Goal: Check status: Check status

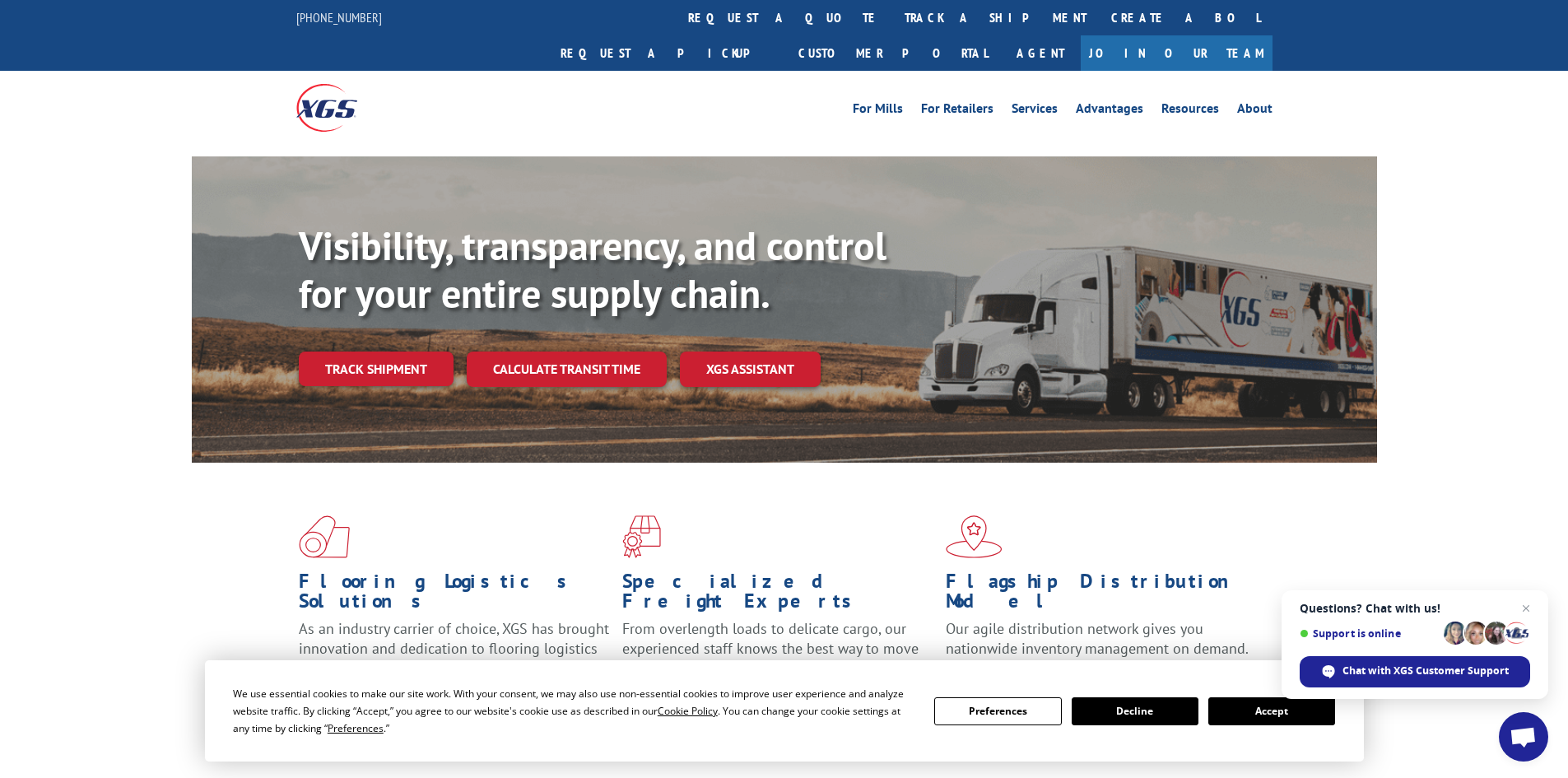
click at [1277, 708] on button "Accept" at bounding box center [1271, 711] width 126 height 28
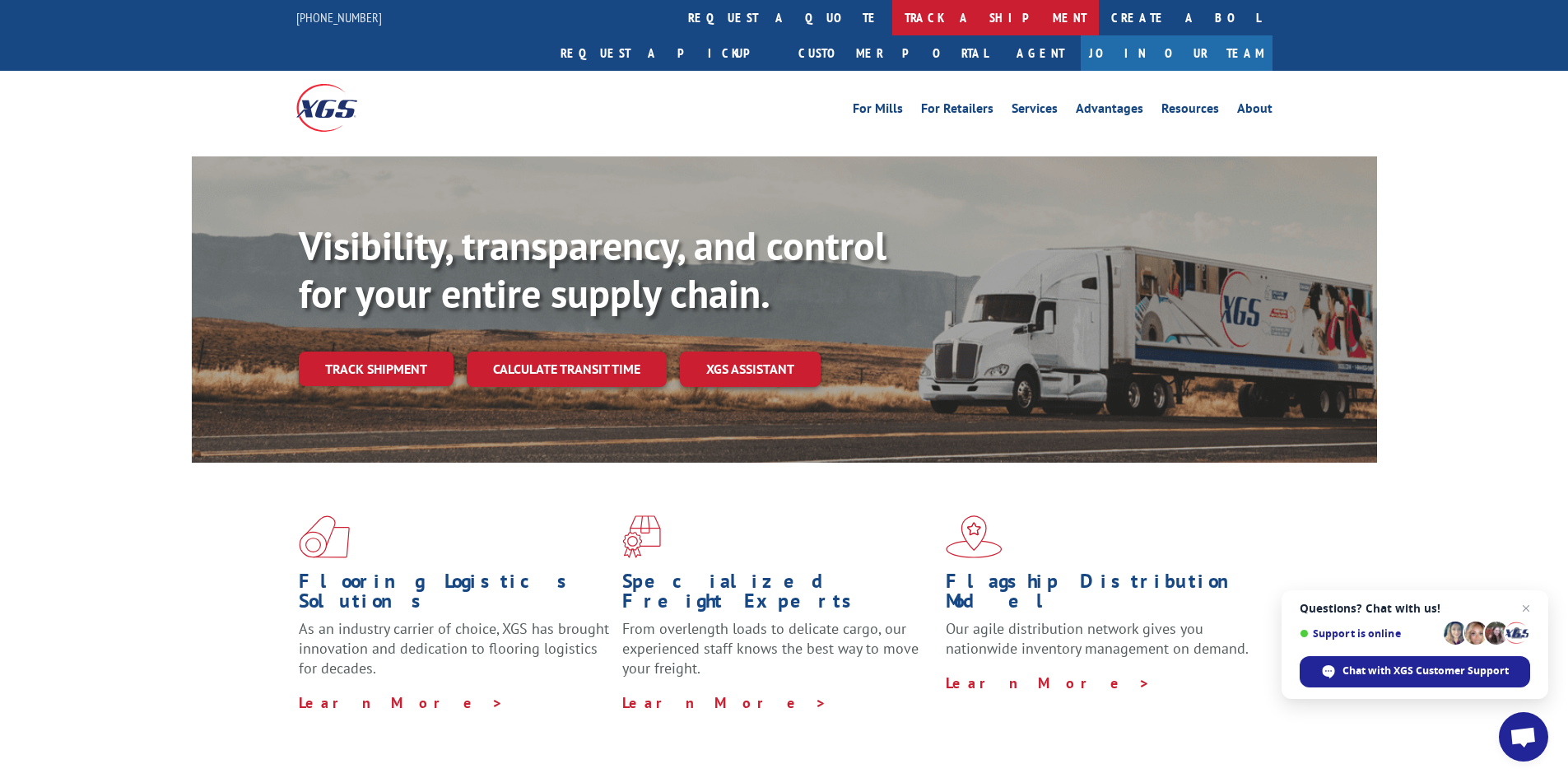
click at [892, 11] on link "track a shipment" at bounding box center [995, 18] width 207 height 35
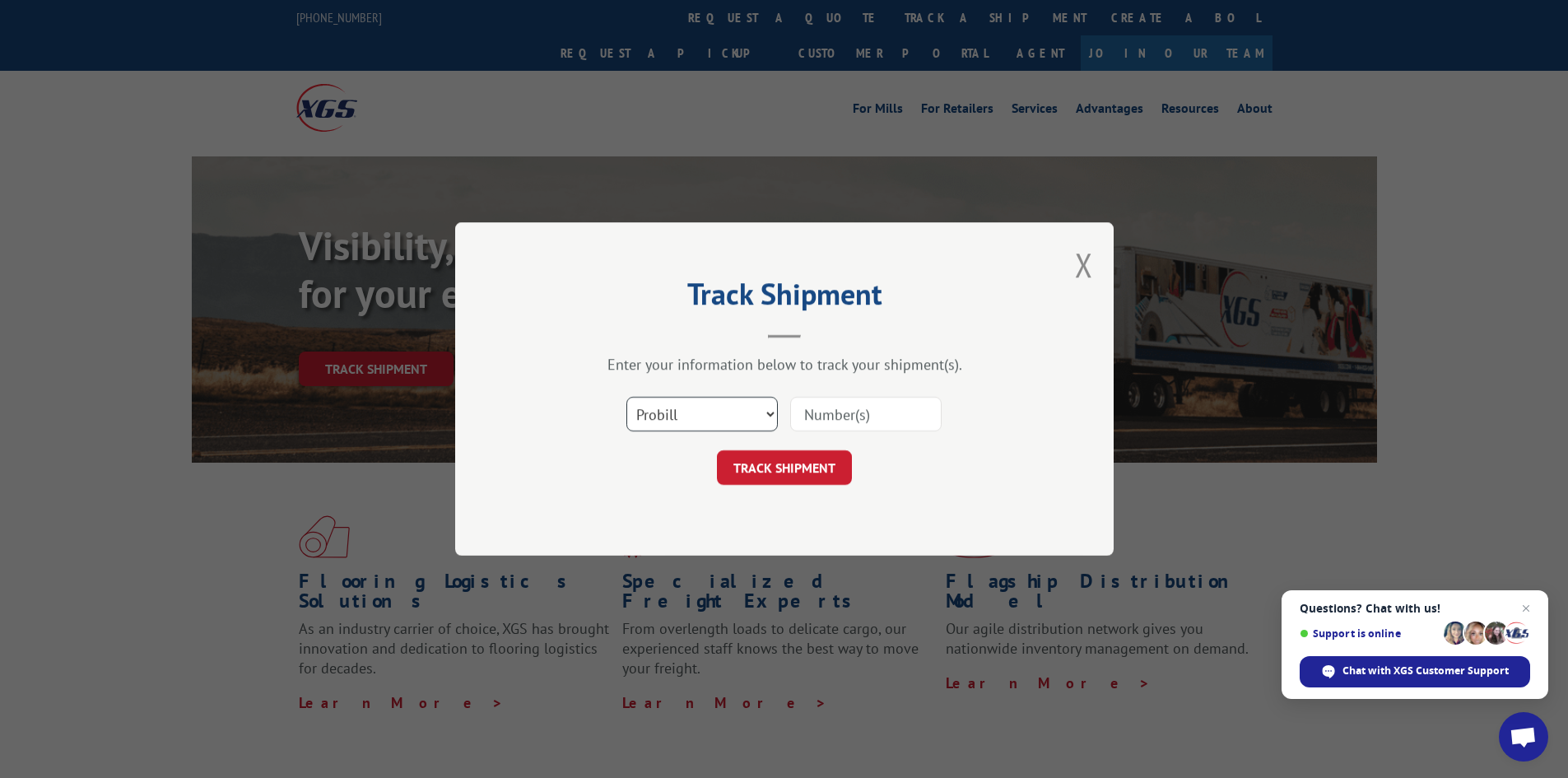
click at [770, 412] on select "Select category... Probill BOL PO" at bounding box center [702, 414] width 152 height 34
select select "bol"
click at [626, 397] on select "Select category... Probill BOL PO" at bounding box center [702, 414] width 152 height 34
click at [810, 413] on input at bounding box center [866, 414] width 152 height 34
paste input "7075710"
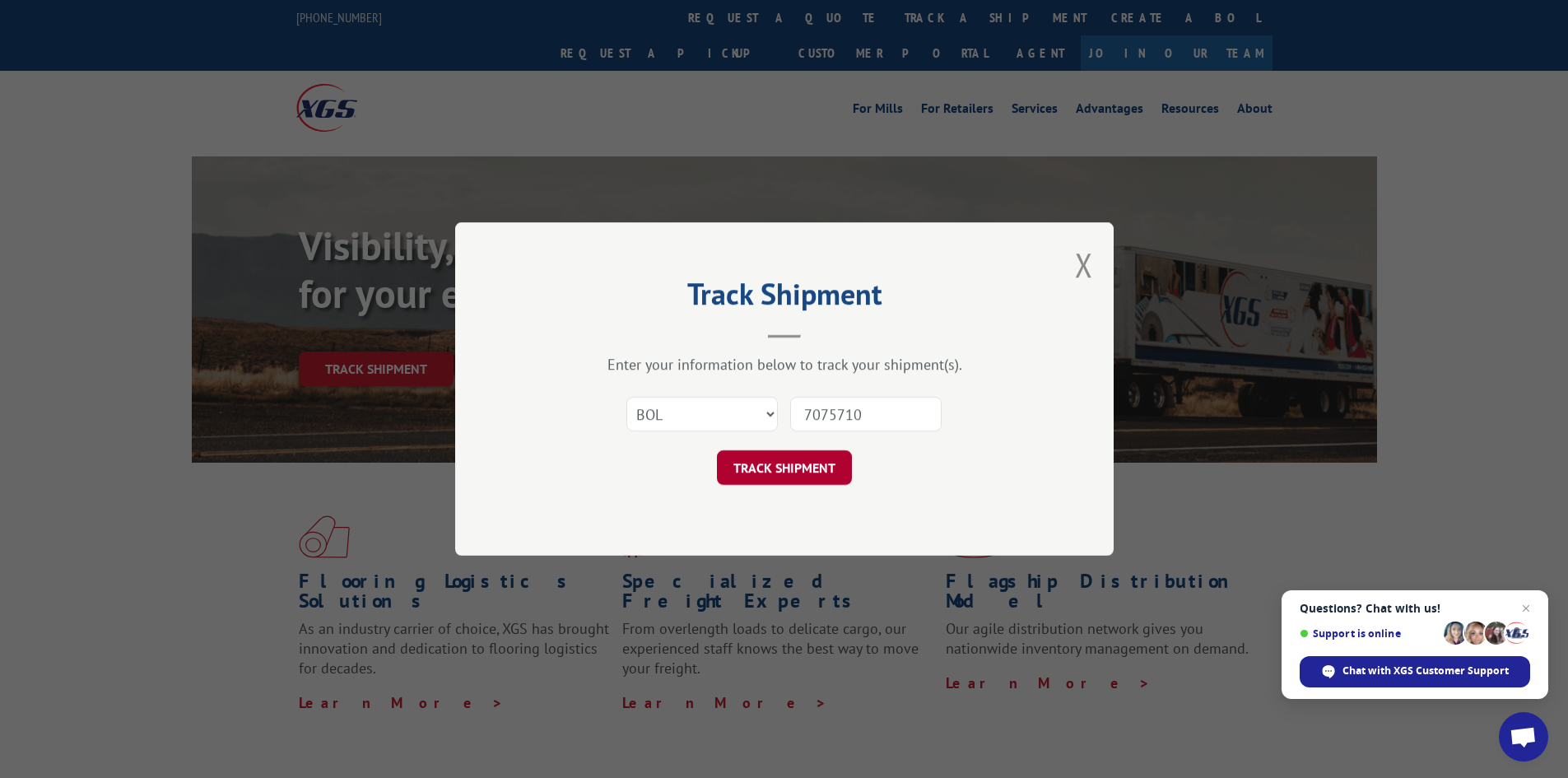
type input "7075710"
click at [792, 464] on button "TRACK SHIPMENT" at bounding box center [784, 467] width 135 height 34
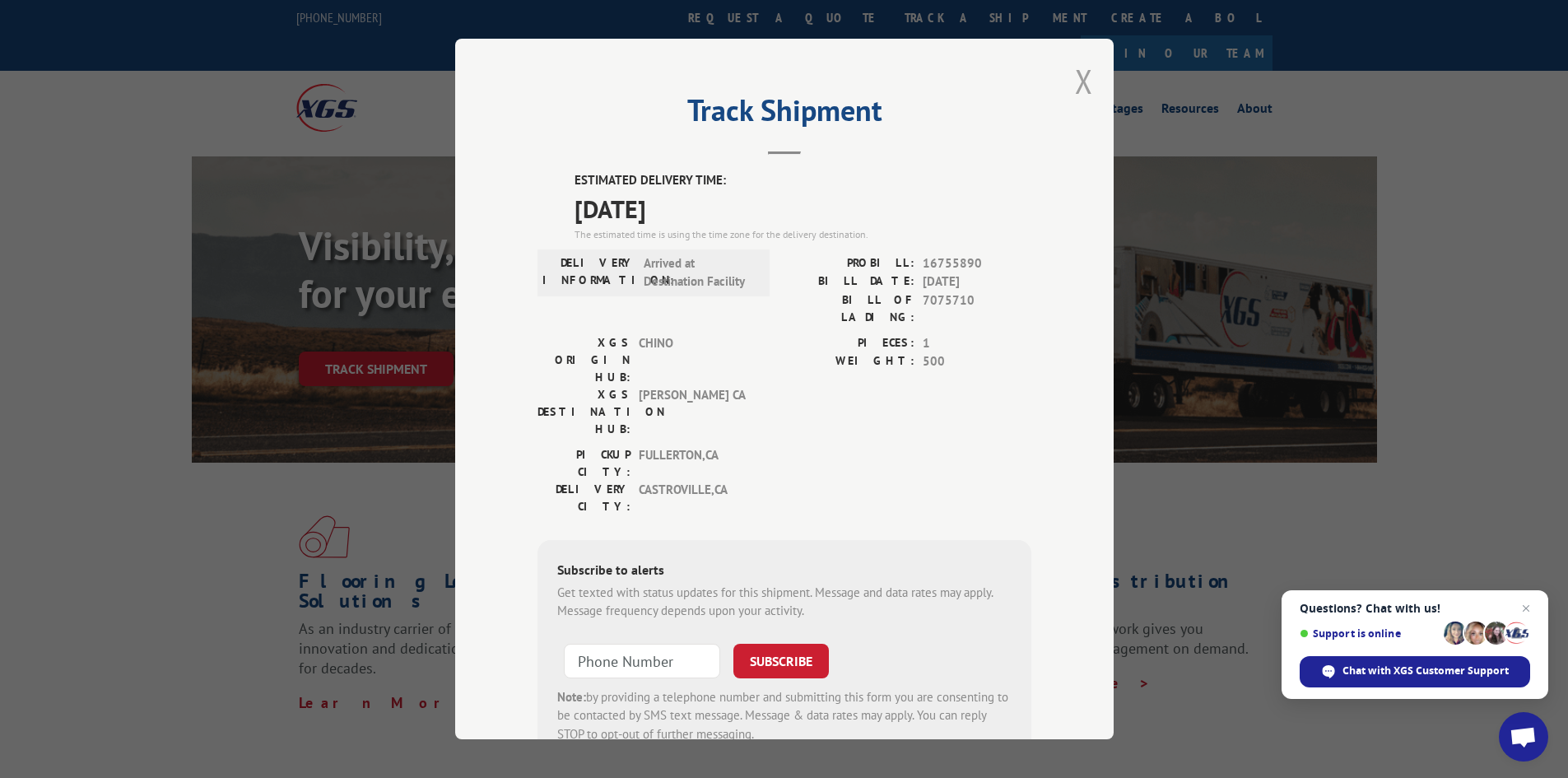
click at [1075, 81] on button "Close modal" at bounding box center [1084, 81] width 18 height 44
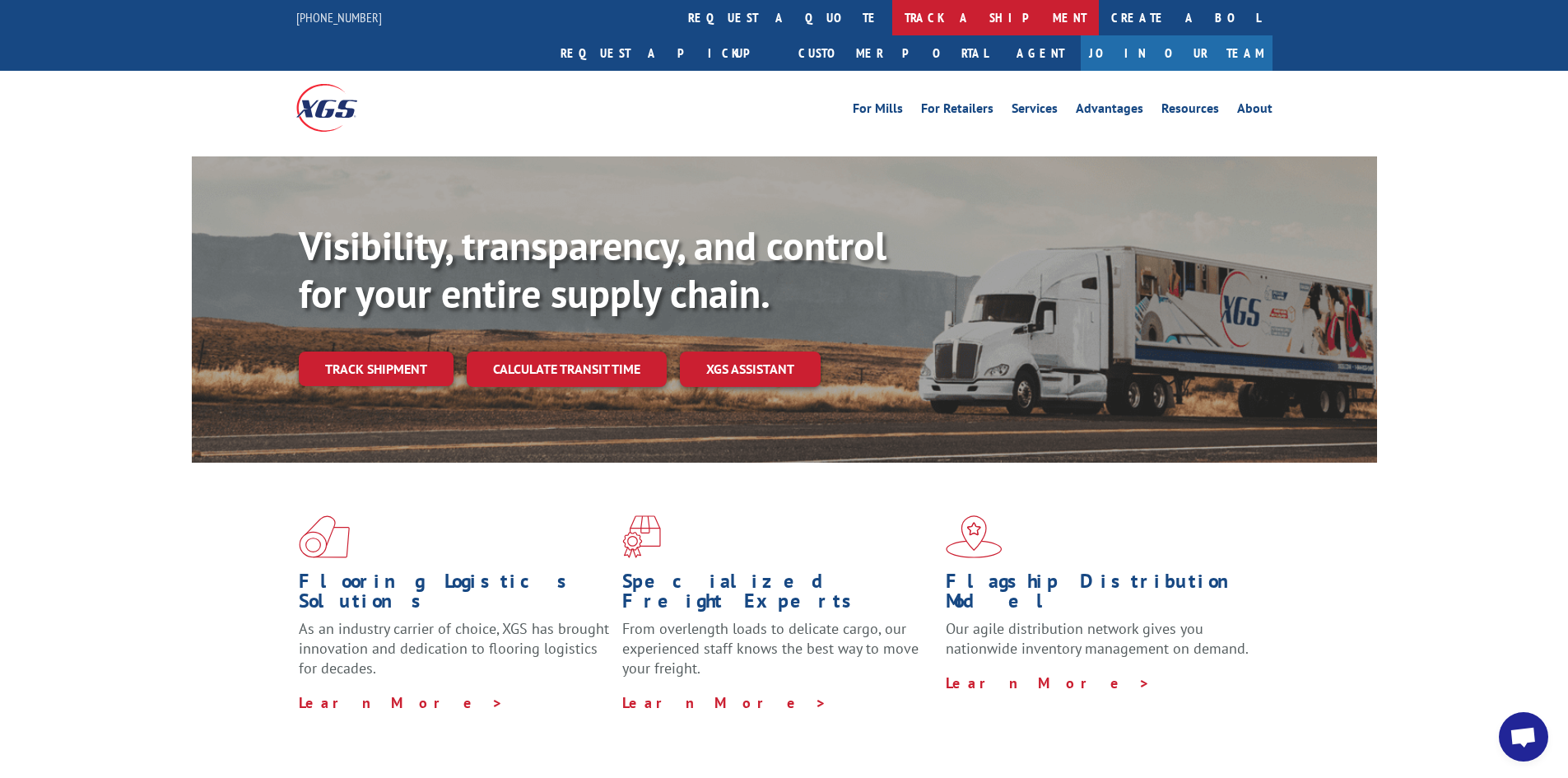
click at [892, 21] on link "track a shipment" at bounding box center [995, 18] width 207 height 35
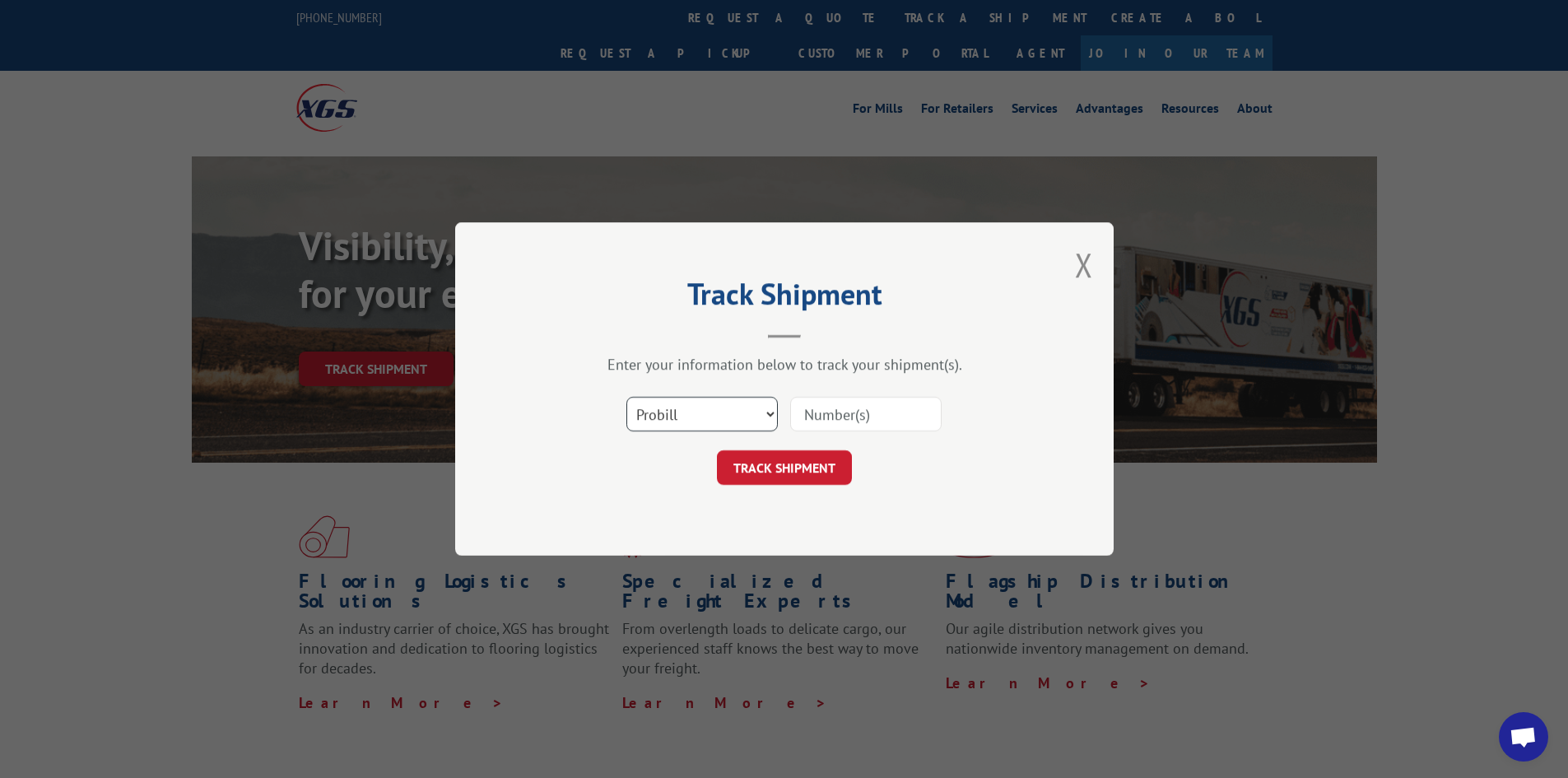
click at [740, 415] on select "Select category... Probill BOL PO" at bounding box center [702, 414] width 152 height 34
select select "bol"
click at [626, 397] on select "Select category... Probill BOL PO" at bounding box center [702, 414] width 152 height 34
click at [801, 414] on input at bounding box center [866, 414] width 152 height 34
paste input "9480300000564031"
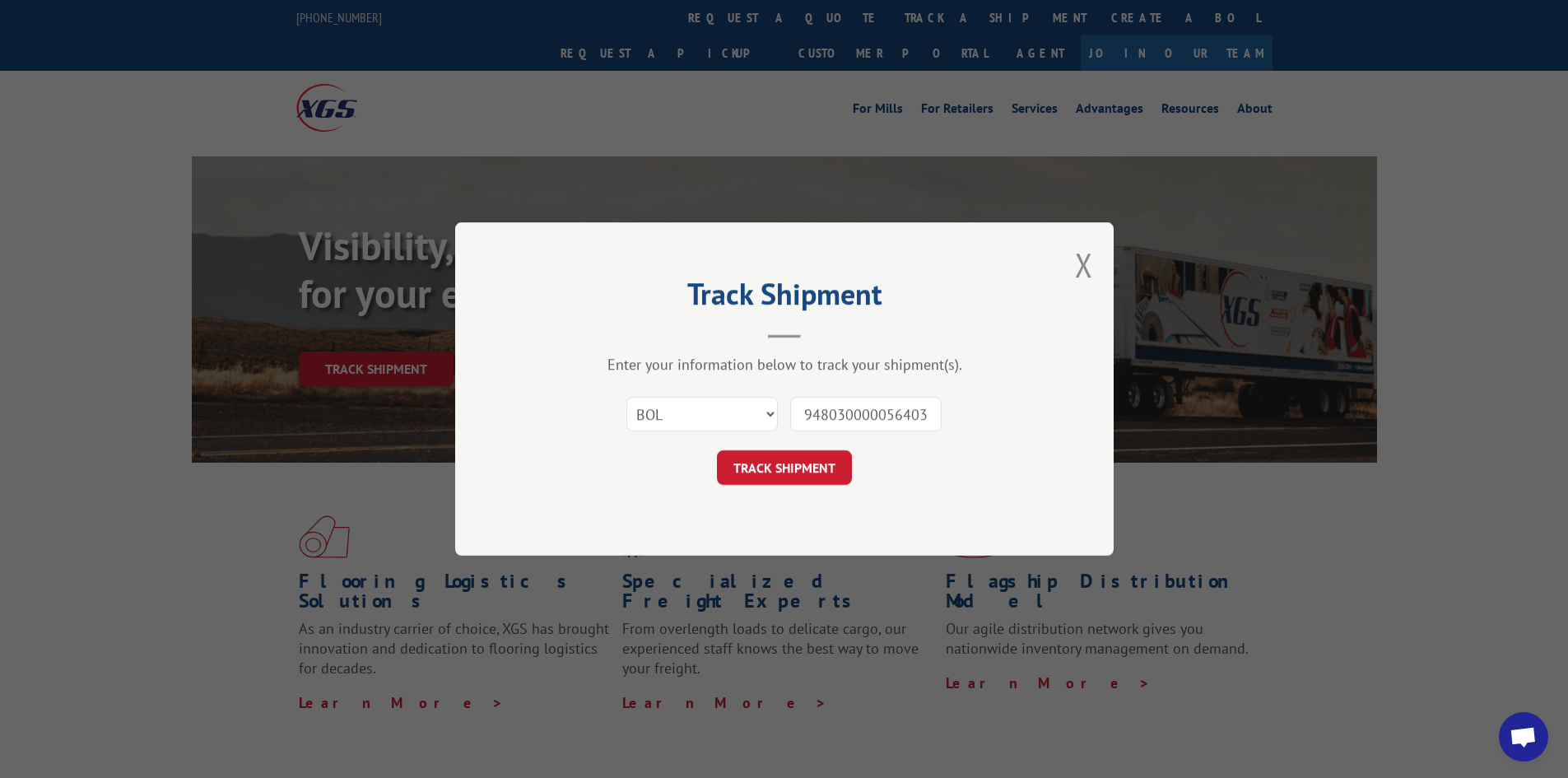
scroll to position [0, 5]
type input "9480300000564031"
click at [805, 465] on button "TRACK SHIPMENT" at bounding box center [784, 467] width 135 height 34
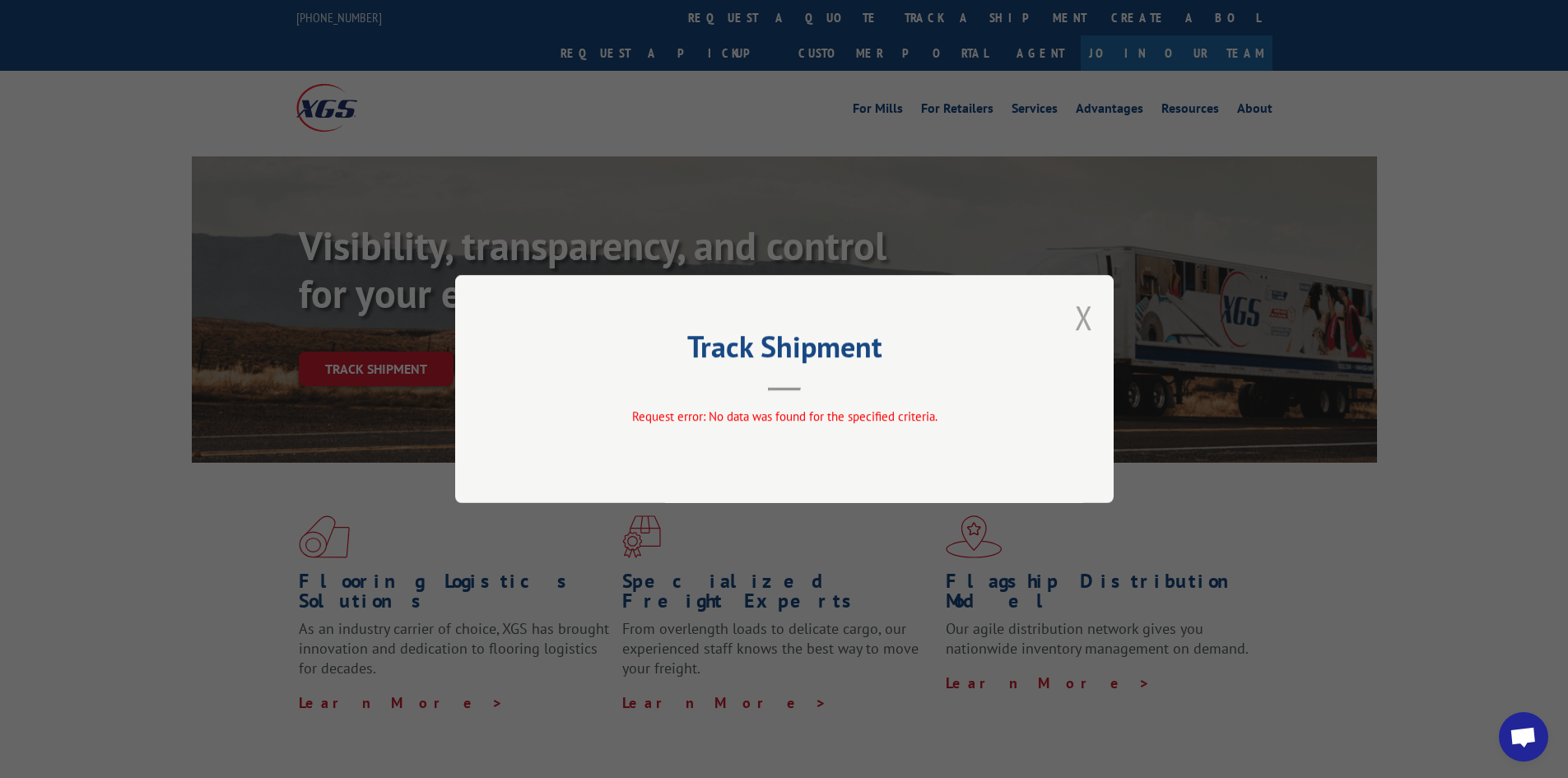
click at [1083, 316] on button "Close modal" at bounding box center [1084, 317] width 18 height 44
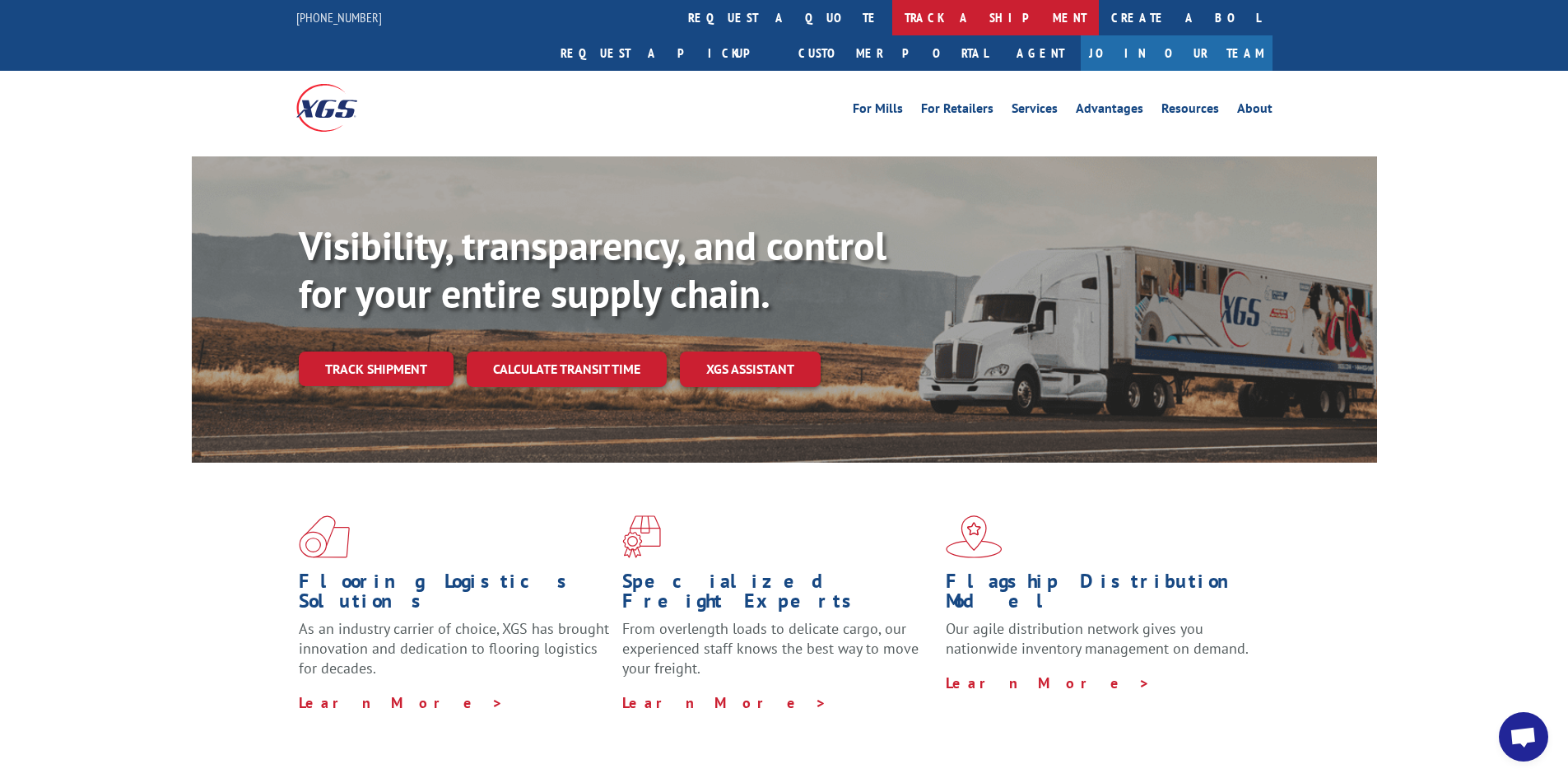
click at [892, 12] on link "track a shipment" at bounding box center [995, 18] width 207 height 35
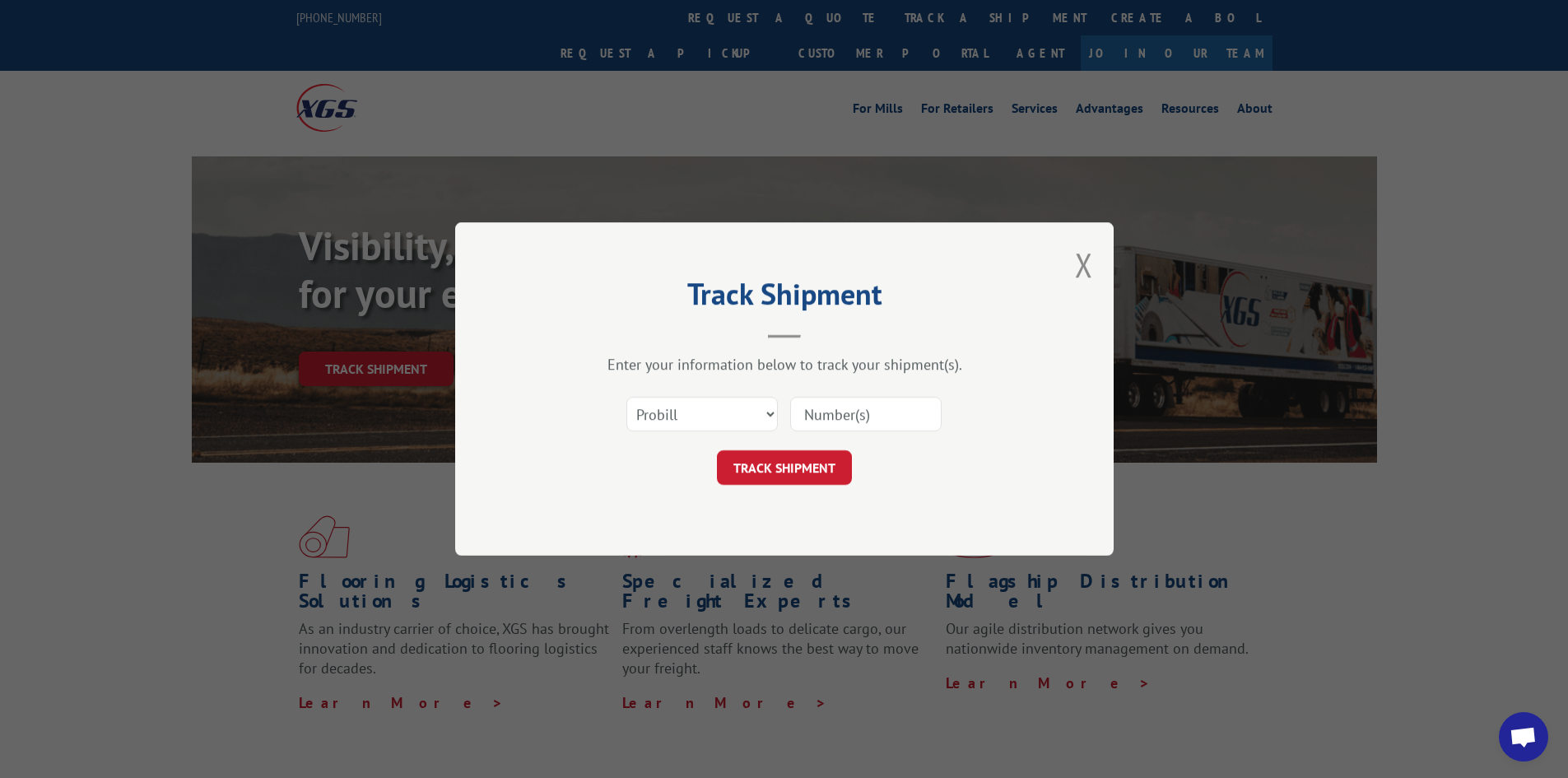
click at [805, 416] on input at bounding box center [866, 414] width 152 height 34
paste input "16998891"
type input "16998891"
click at [805, 467] on button "TRACK SHIPMENT" at bounding box center [784, 467] width 135 height 34
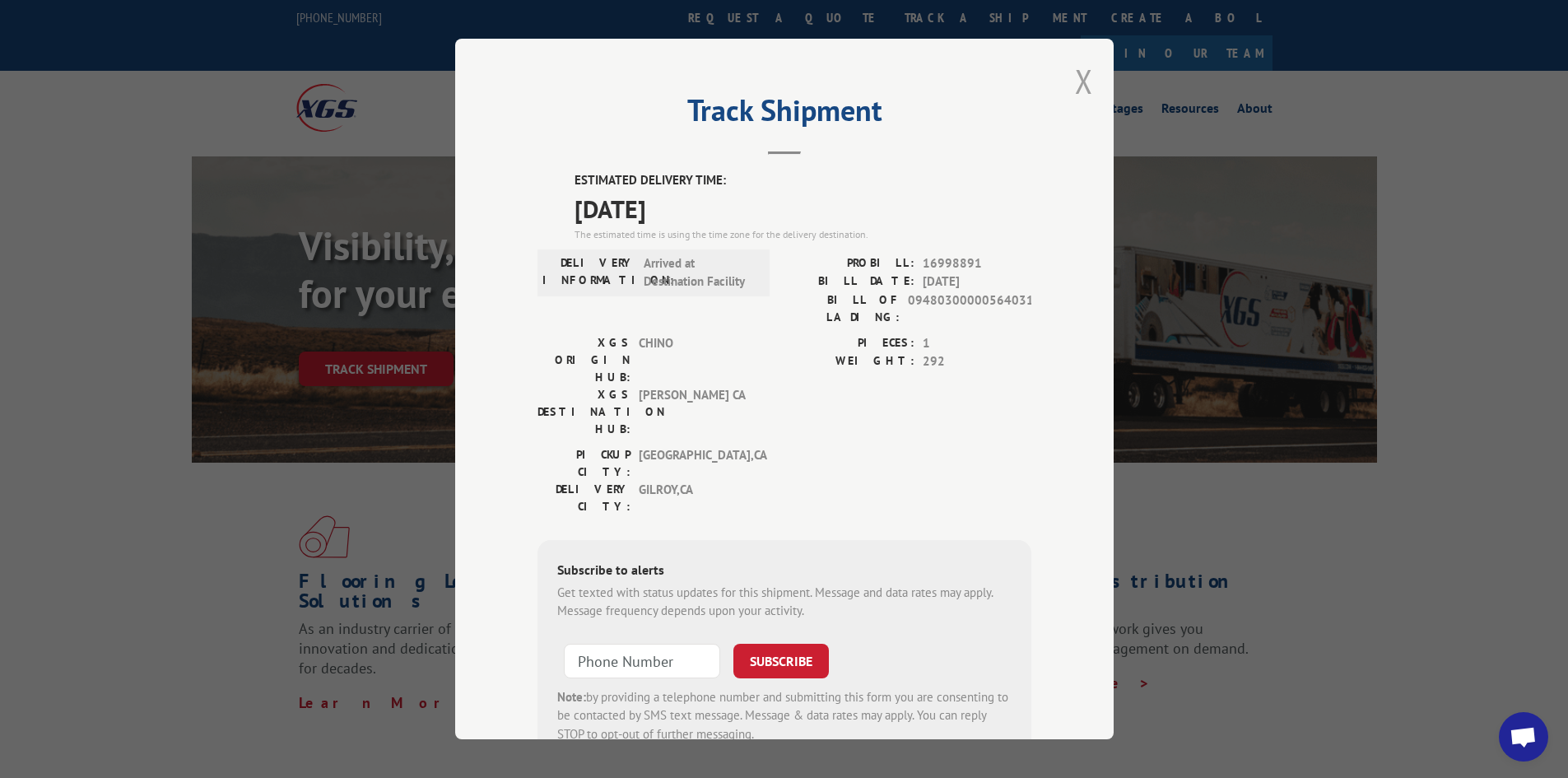
click at [1075, 78] on button "Close modal" at bounding box center [1084, 81] width 18 height 44
